Goal: Find specific page/section: Find specific page/section

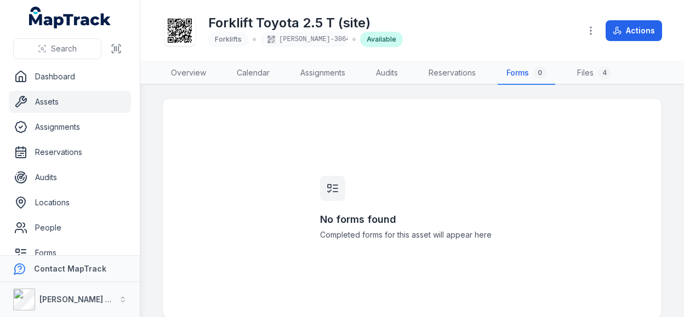
click at [519, 73] on link "Forms 0" at bounding box center [527, 73] width 58 height 23
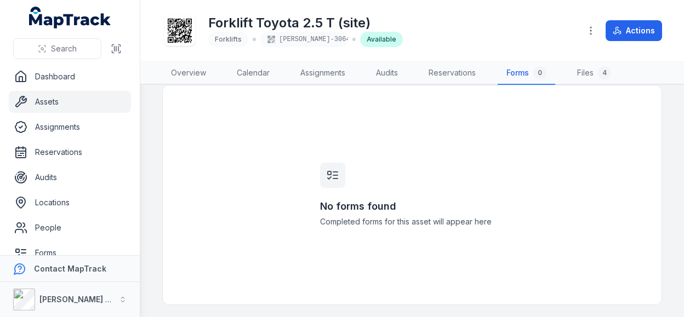
click at [536, 77] on link "Forms 0" at bounding box center [527, 73] width 58 height 23
click at [586, 26] on button "button" at bounding box center [590, 30] width 21 height 21
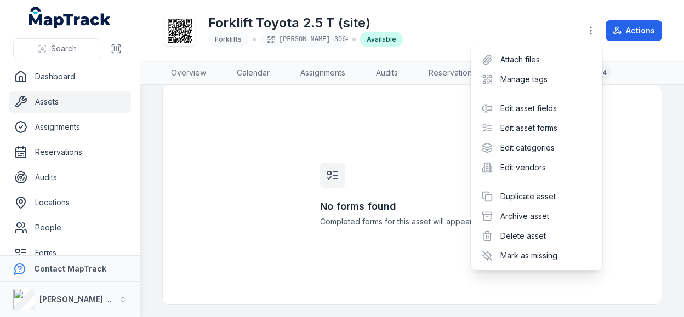
click at [400, 138] on div "Toggle Navigation Forklift Toyota 2.5 T (site) Forklifts [PERSON_NAME]-3064 Ava…" at bounding box center [412, 158] width 544 height 317
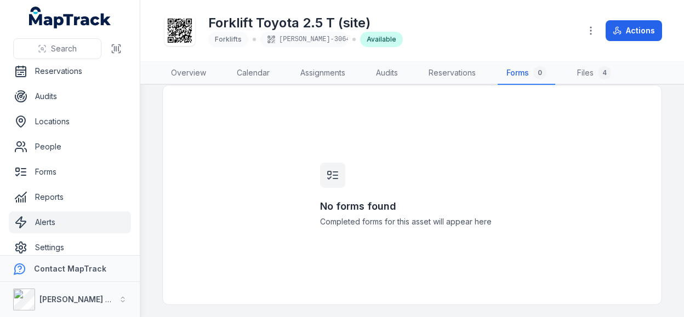
scroll to position [90, 0]
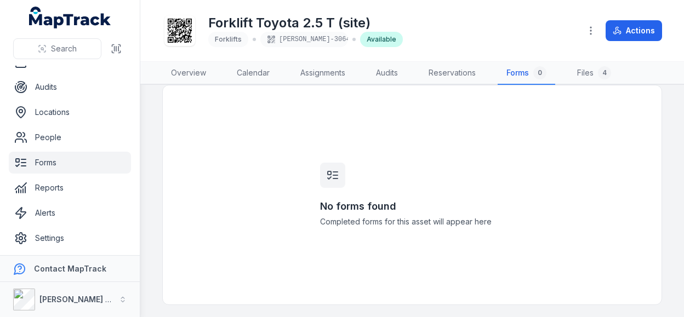
click at [49, 167] on link "Forms" at bounding box center [70, 163] width 122 height 22
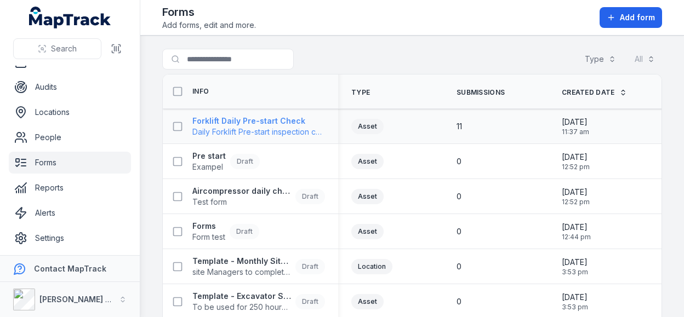
click at [249, 127] on span "Daily Forklift Pre-start inspection check" at bounding box center [258, 132] width 133 height 11
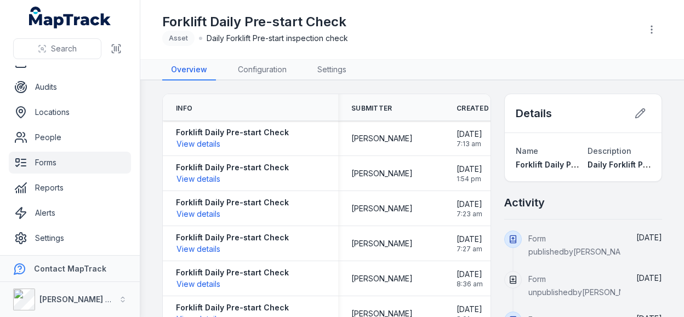
click at [511, 238] on span at bounding box center [513, 240] width 18 height 18
click at [409, 135] on div "[PERSON_NAME]" at bounding box center [390, 138] width 79 height 11
click at [50, 161] on link "Forms" at bounding box center [70, 163] width 122 height 22
